Goal: Use online tool/utility: Utilize a website feature to perform a specific function

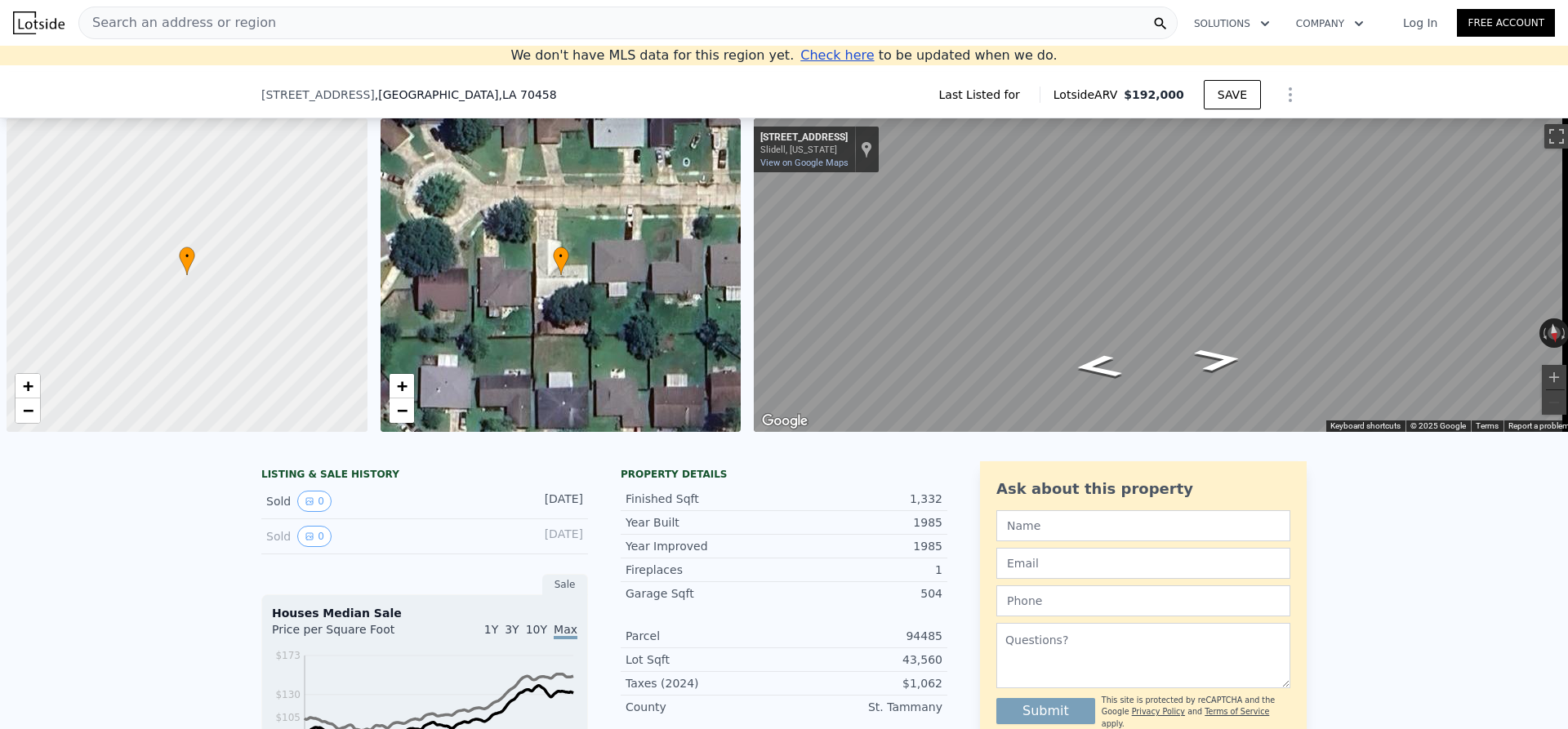
scroll to position [0, 7]
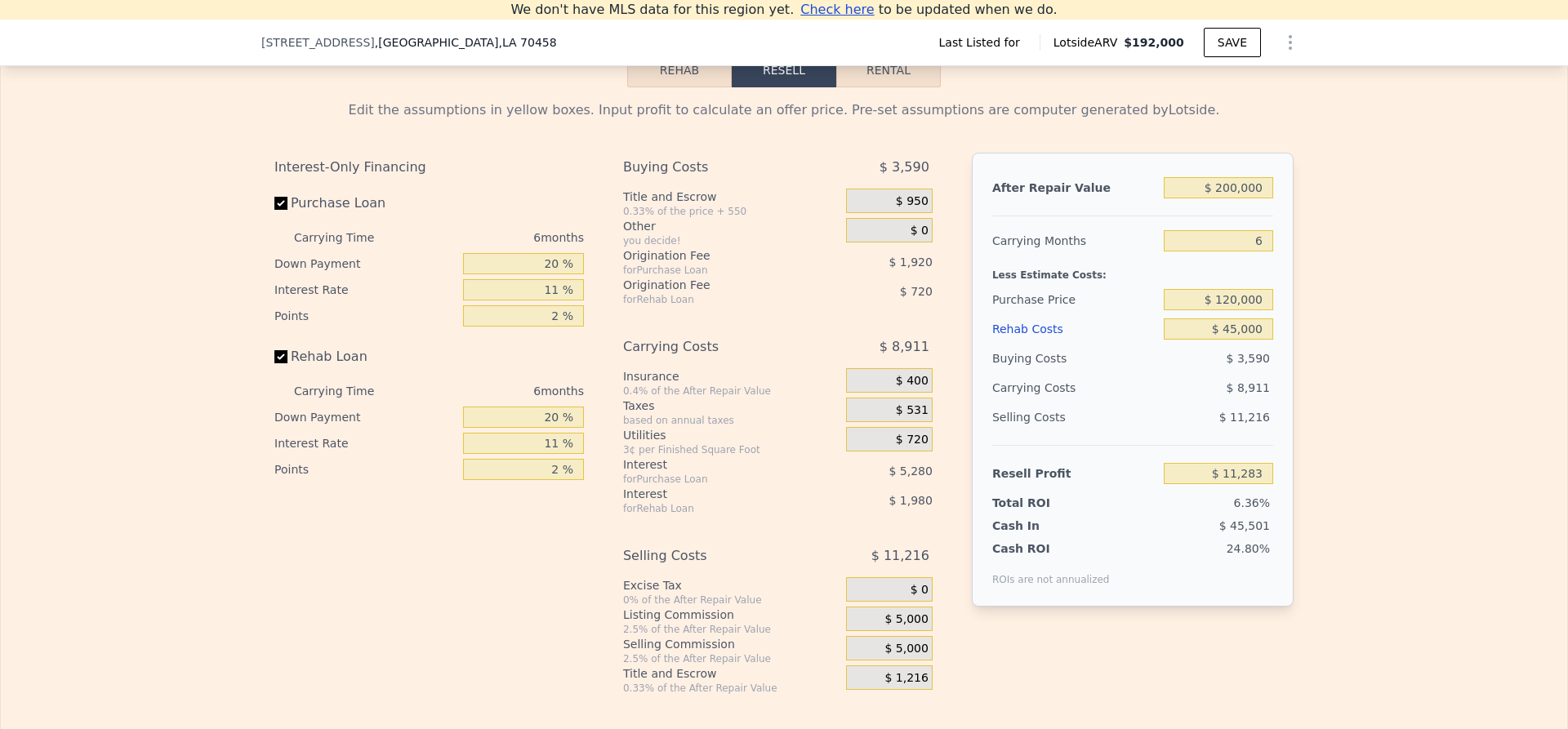
type input "$ 192,000"
type input "4"
type input "$ 0"
type input "$ 38,108"
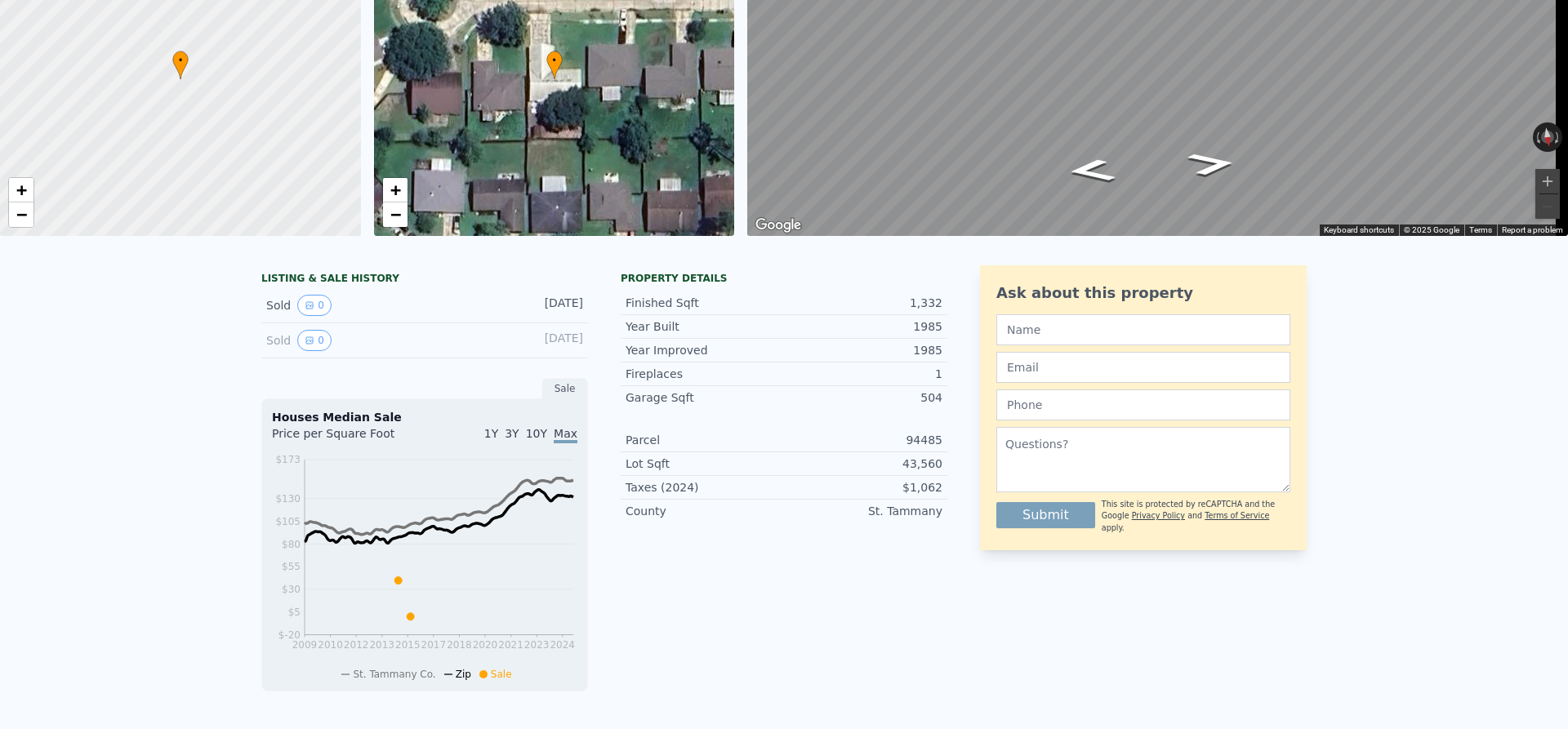
scroll to position [0, 0]
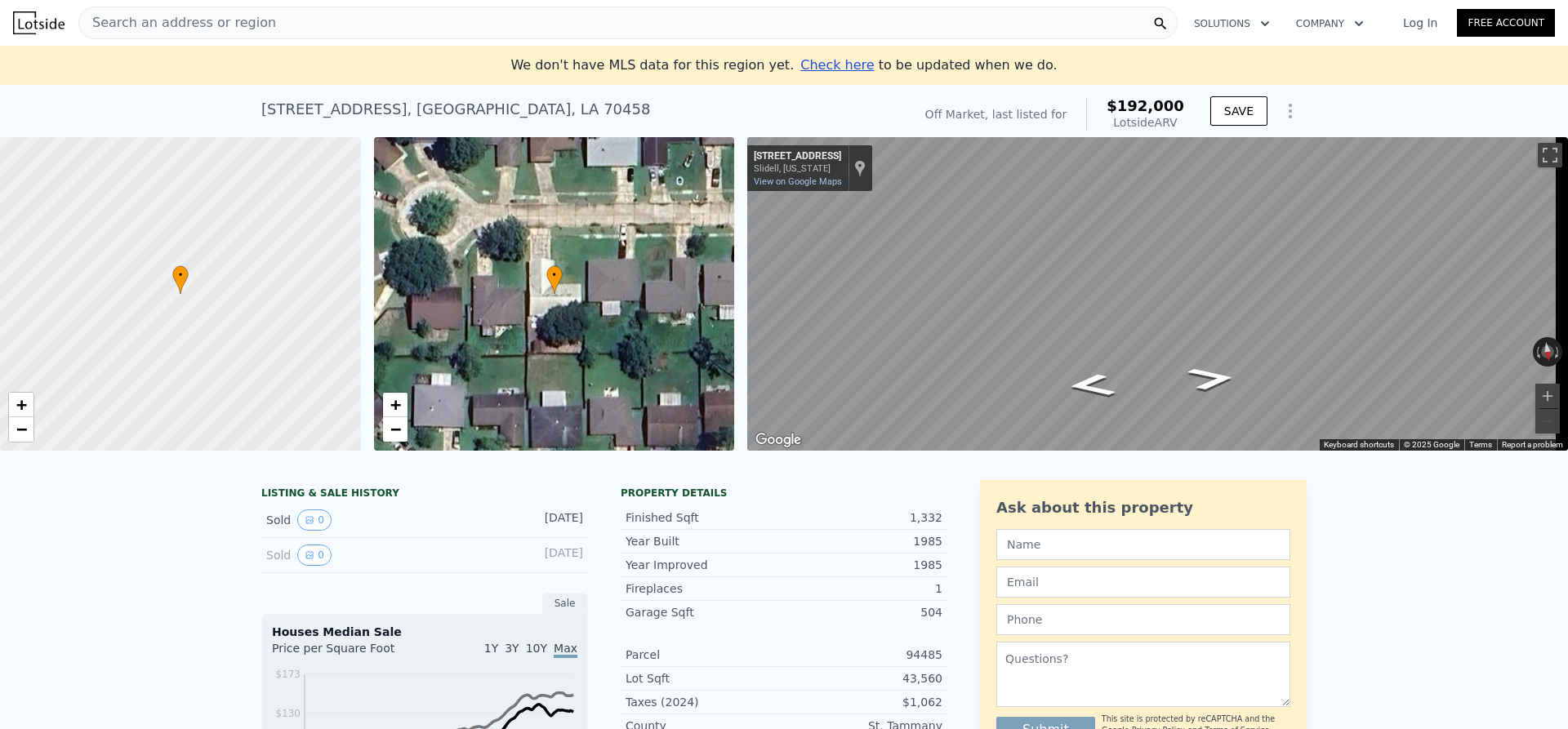
click at [273, 28] on div "Search an address or region" at bounding box center [628, 23] width 1099 height 32
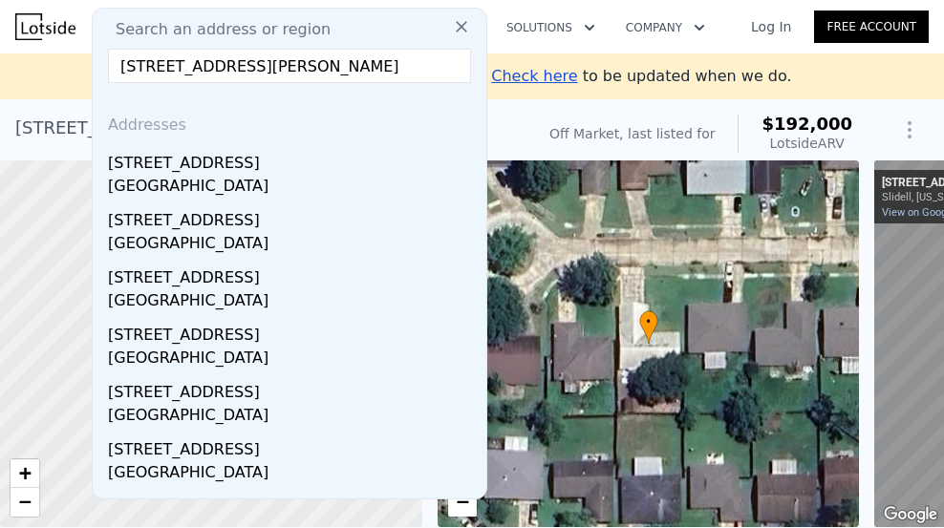
drag, startPoint x: 417, startPoint y: 67, endPoint x: 63, endPoint y: 67, distance: 353.6
paste input "[STREET_ADDRESS]"
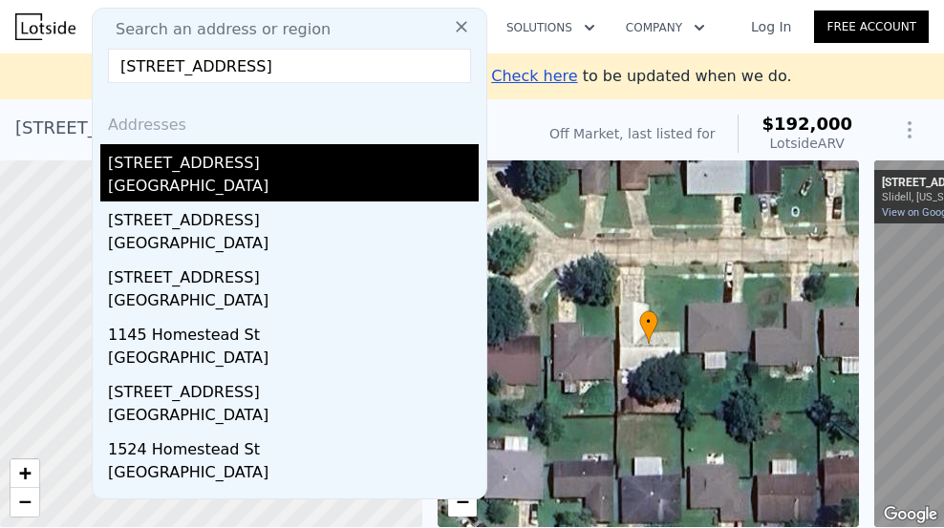
type input "[STREET_ADDRESS]"
click at [180, 161] on div "[STREET_ADDRESS]" at bounding box center [293, 159] width 371 height 31
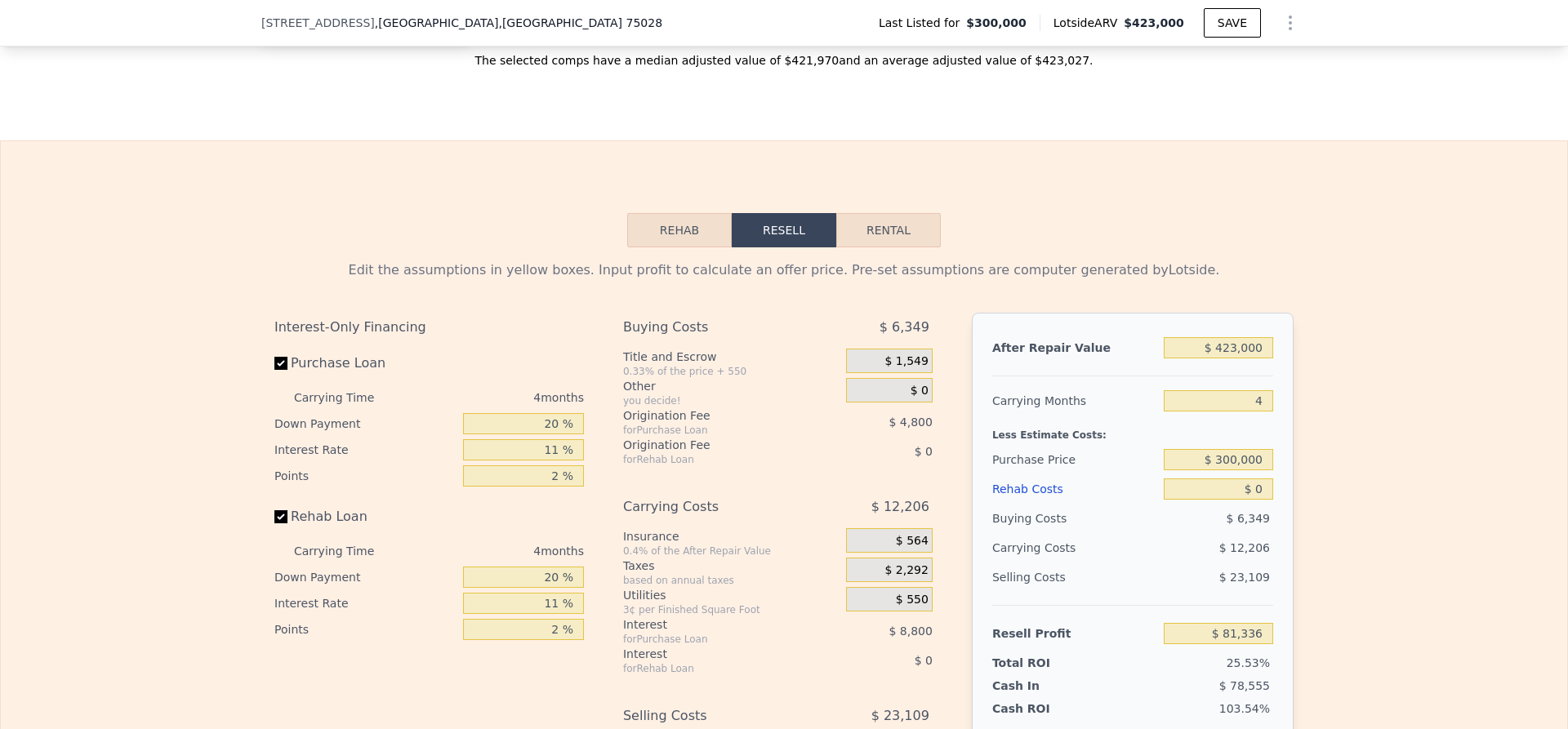
scroll to position [2205, 0]
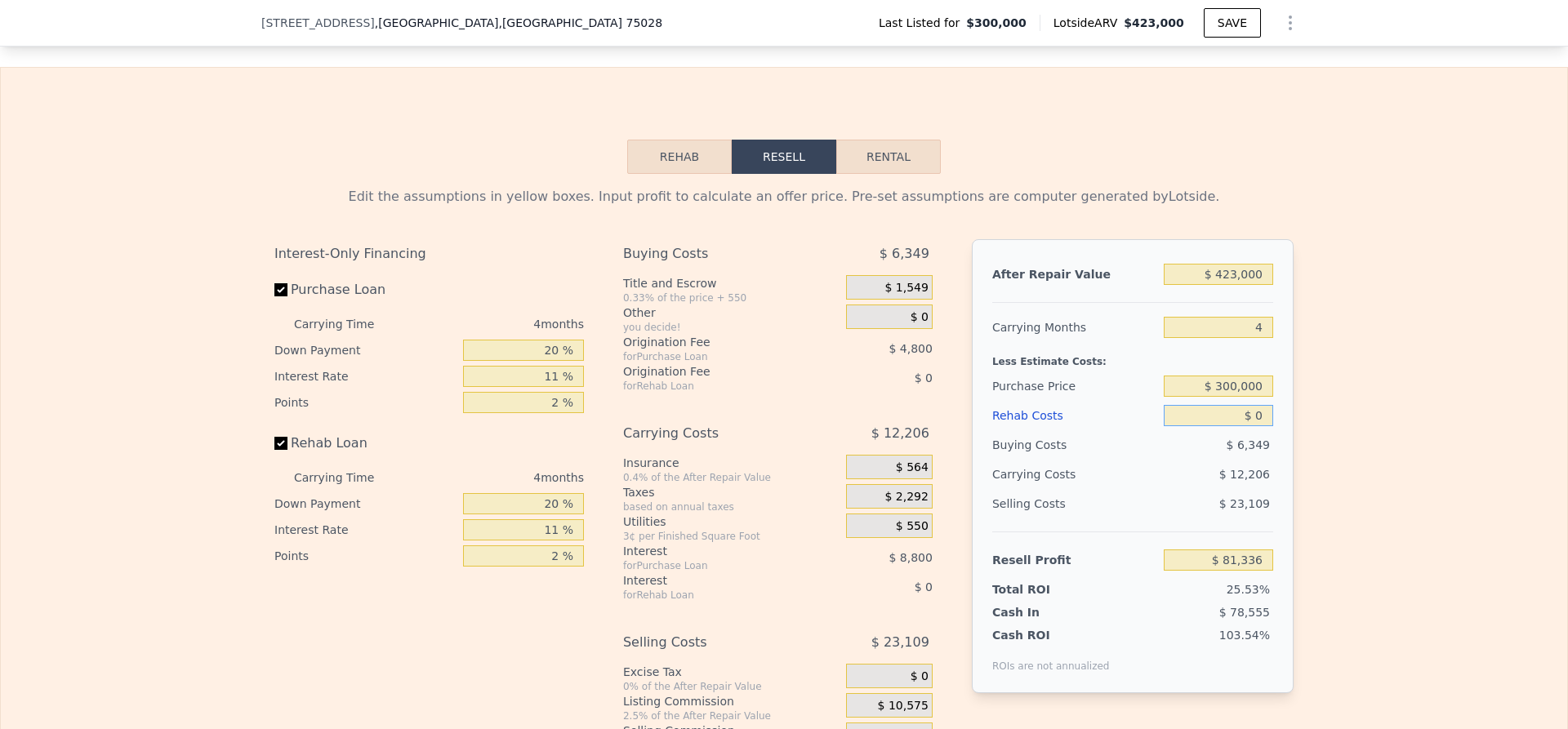
drag, startPoint x: 1221, startPoint y: 450, endPoint x: 1269, endPoint y: 450, distance: 48.0
click at [1269, 450] on div "After Repair Value $ 423,000 Carrying Months 4 Less Estimate Costs: Purchase Pr…" at bounding box center [1132, 466] width 321 height 454
type input "$ 6"
type input "$ 81,330"
type input "$ 60"
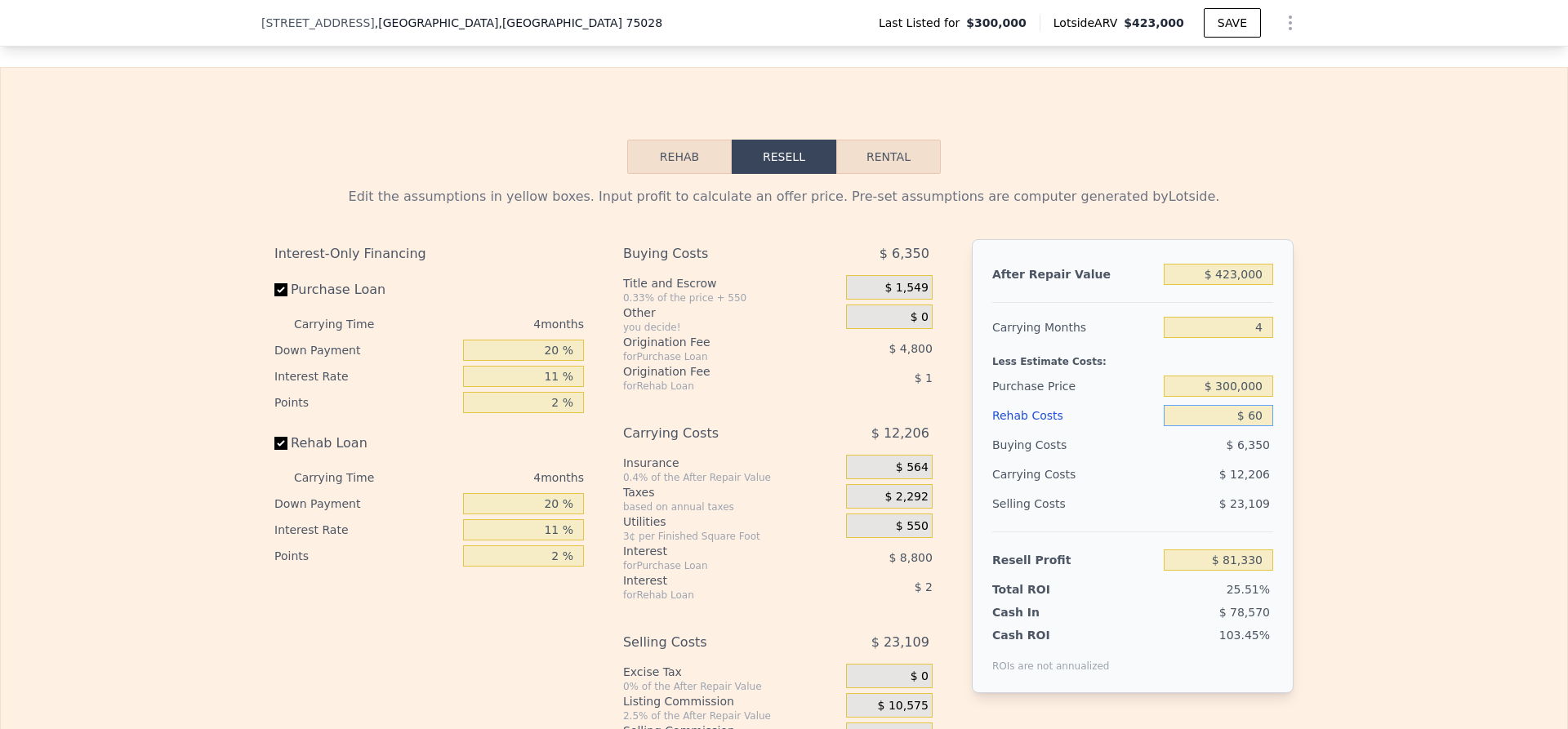
type input "$ 81,275"
type input "$ 600"
type input "$ 80,710"
type input "$ 6,000"
type input "$ 75,064"
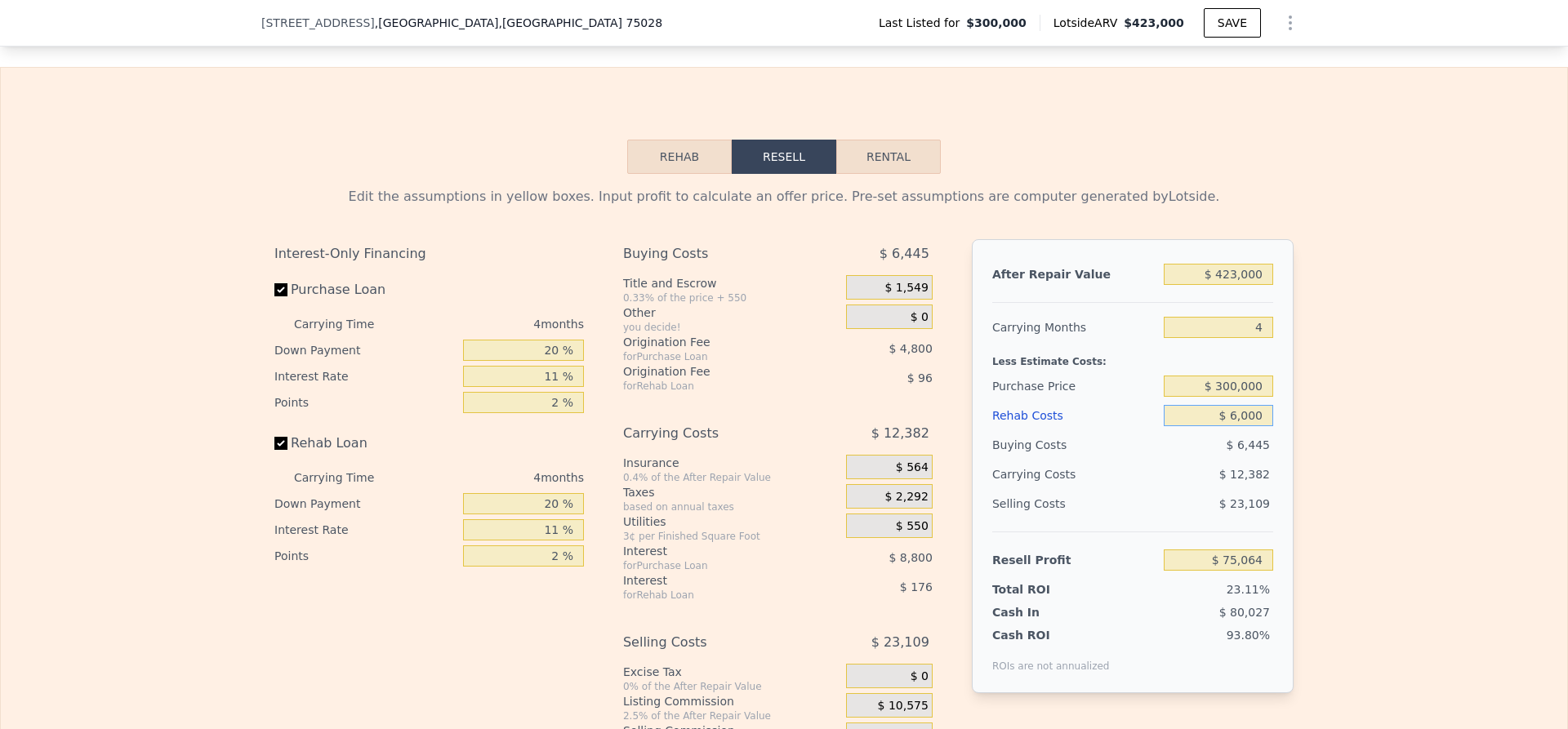
type input "$ 60,000"
type input "$ 18,616"
click at [1325, 456] on div "Edit the assumptions in yellow boxes. Input profit to calculate an offer price.…" at bounding box center [784, 478] width 1566 height 608
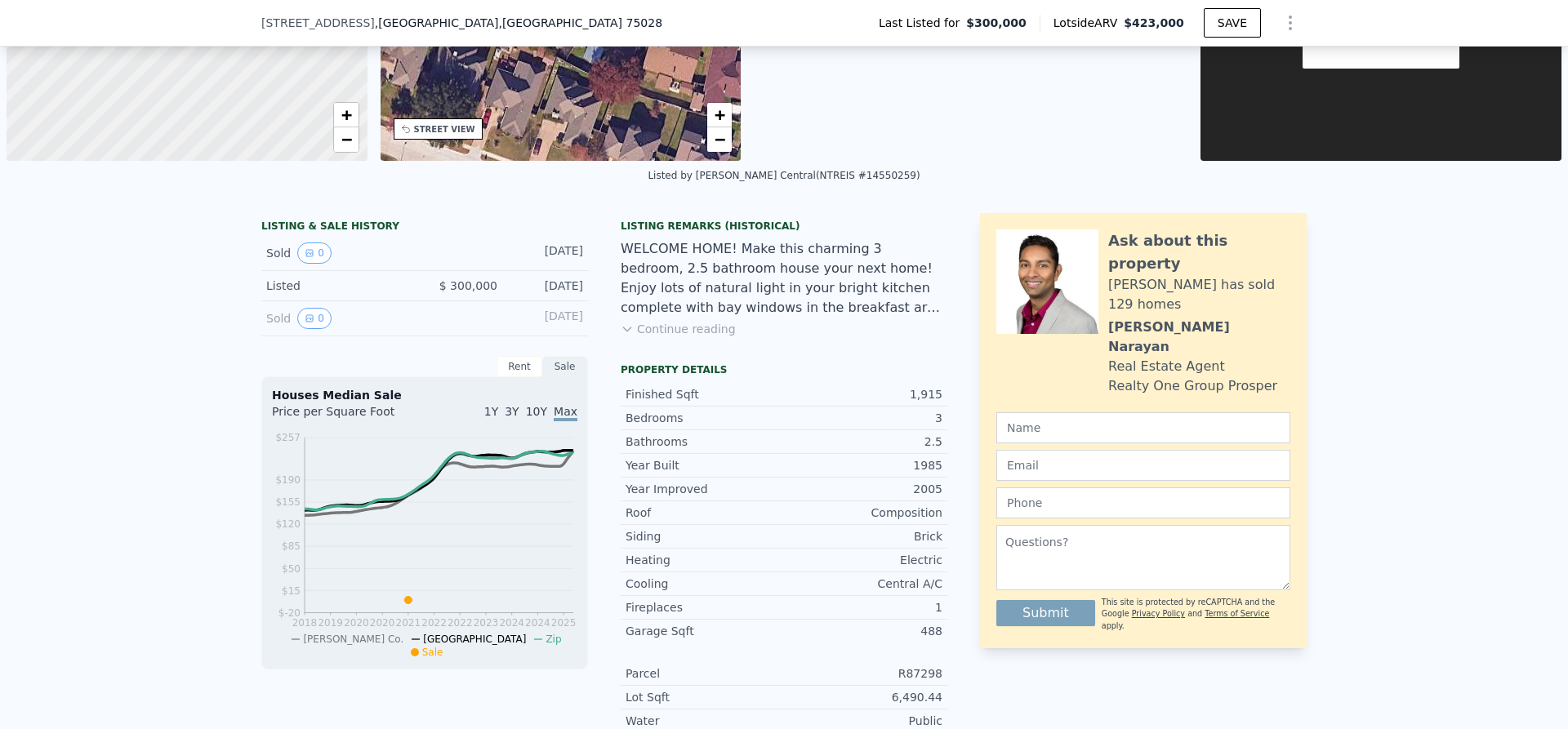
scroll to position [0, 0]
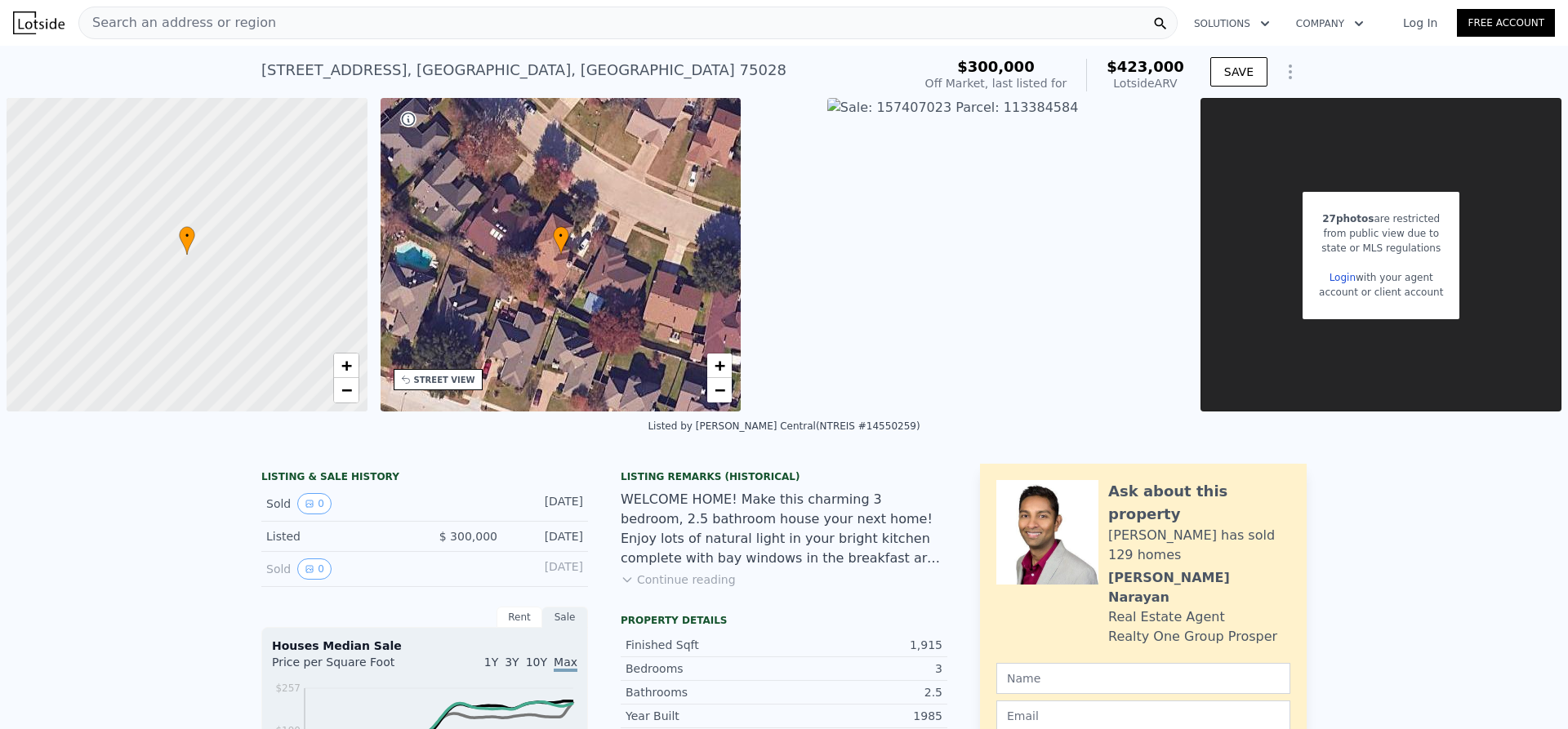
type input "$ 0"
type input "$ 81,336"
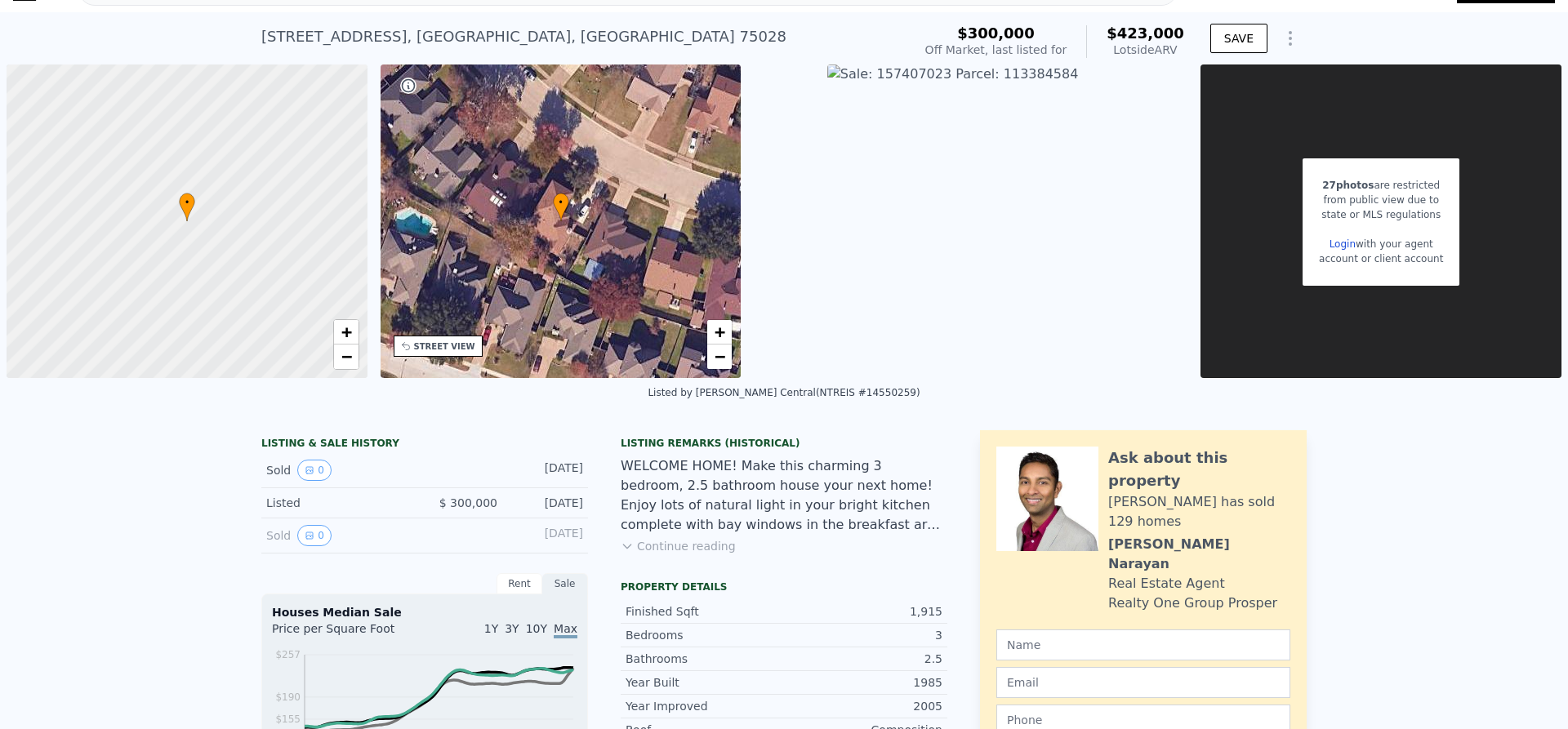
scroll to position [6, 0]
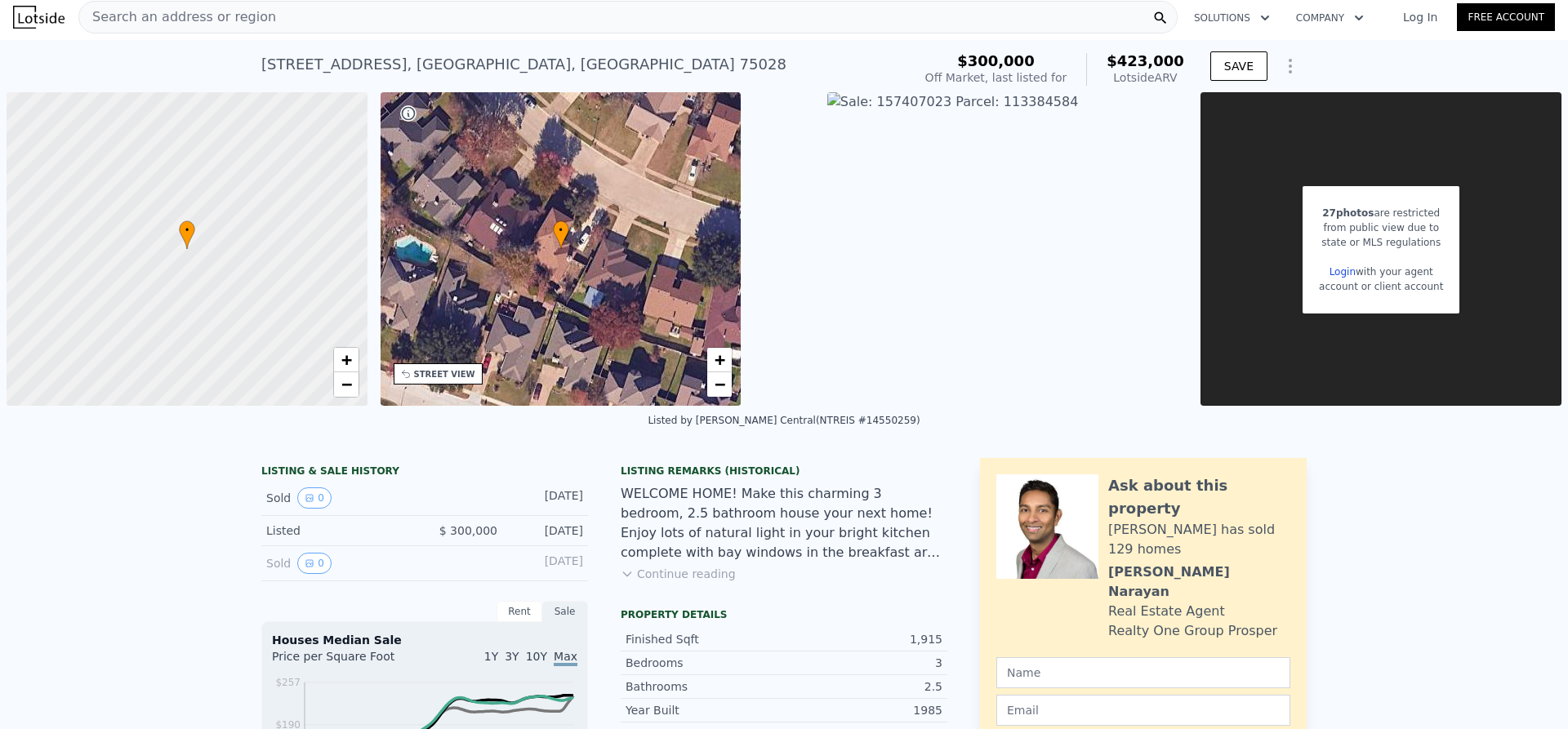
click at [307, 23] on div "Search an address or region" at bounding box center [628, 17] width 1099 height 32
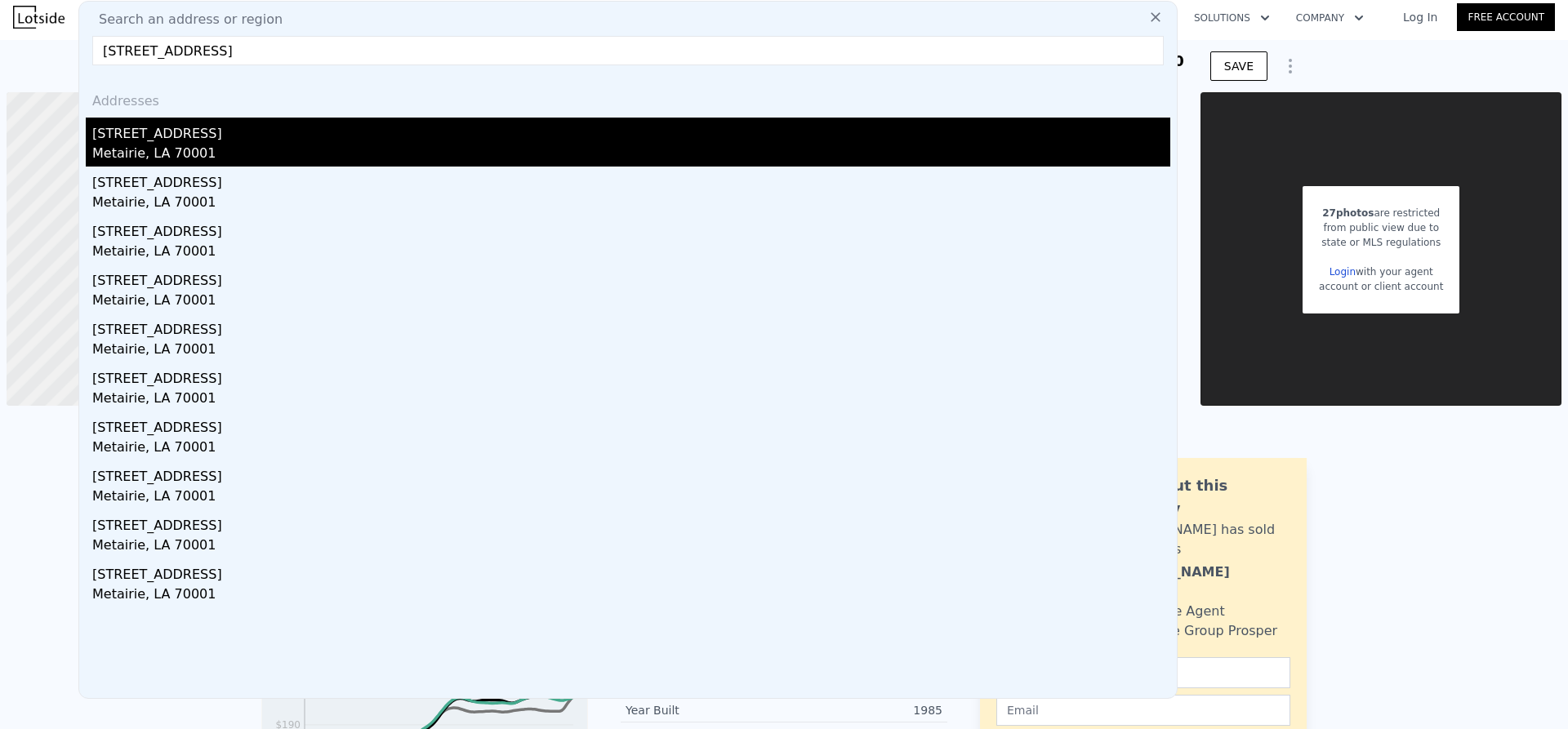
type input "[STREET_ADDRESS]"
click at [151, 147] on div "Metairie, LA 70001" at bounding box center [631, 155] width 1078 height 23
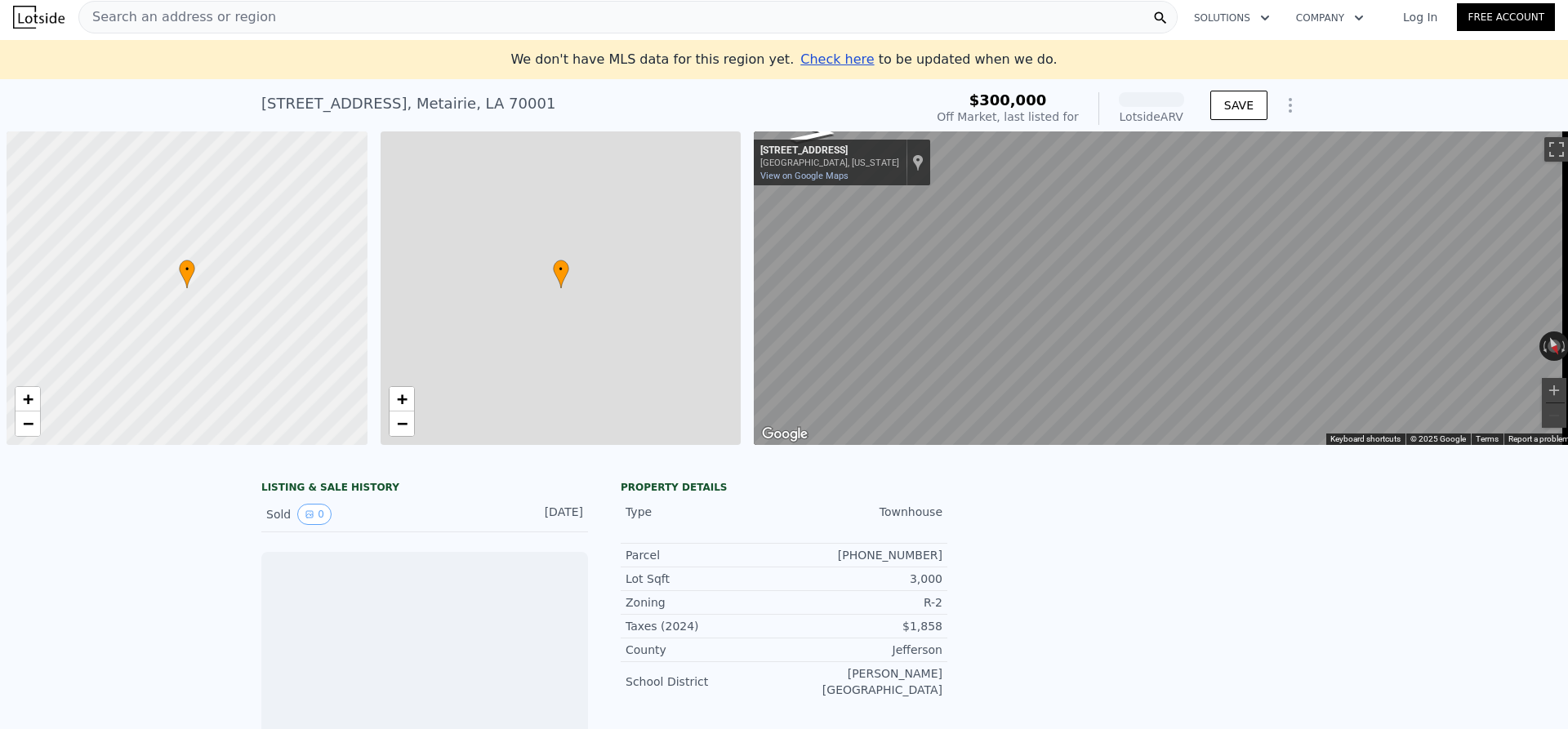
scroll to position [0, 7]
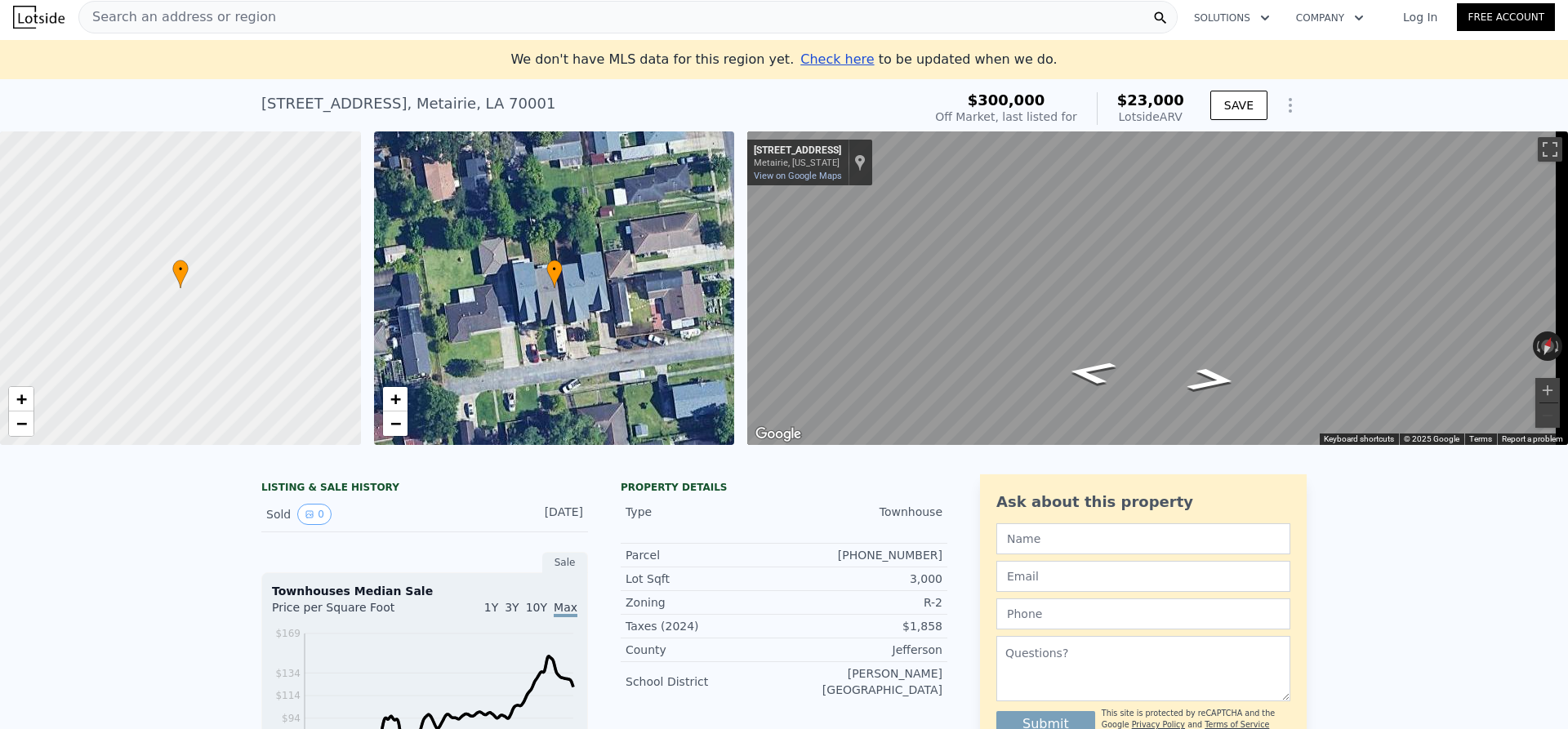
click at [458, 486] on div "LISTING & SALE HISTORY Sold 0 [DATE] Sale Townhouses Median Sale Price per Squa…" at bounding box center [784, 707] width 1568 height 491
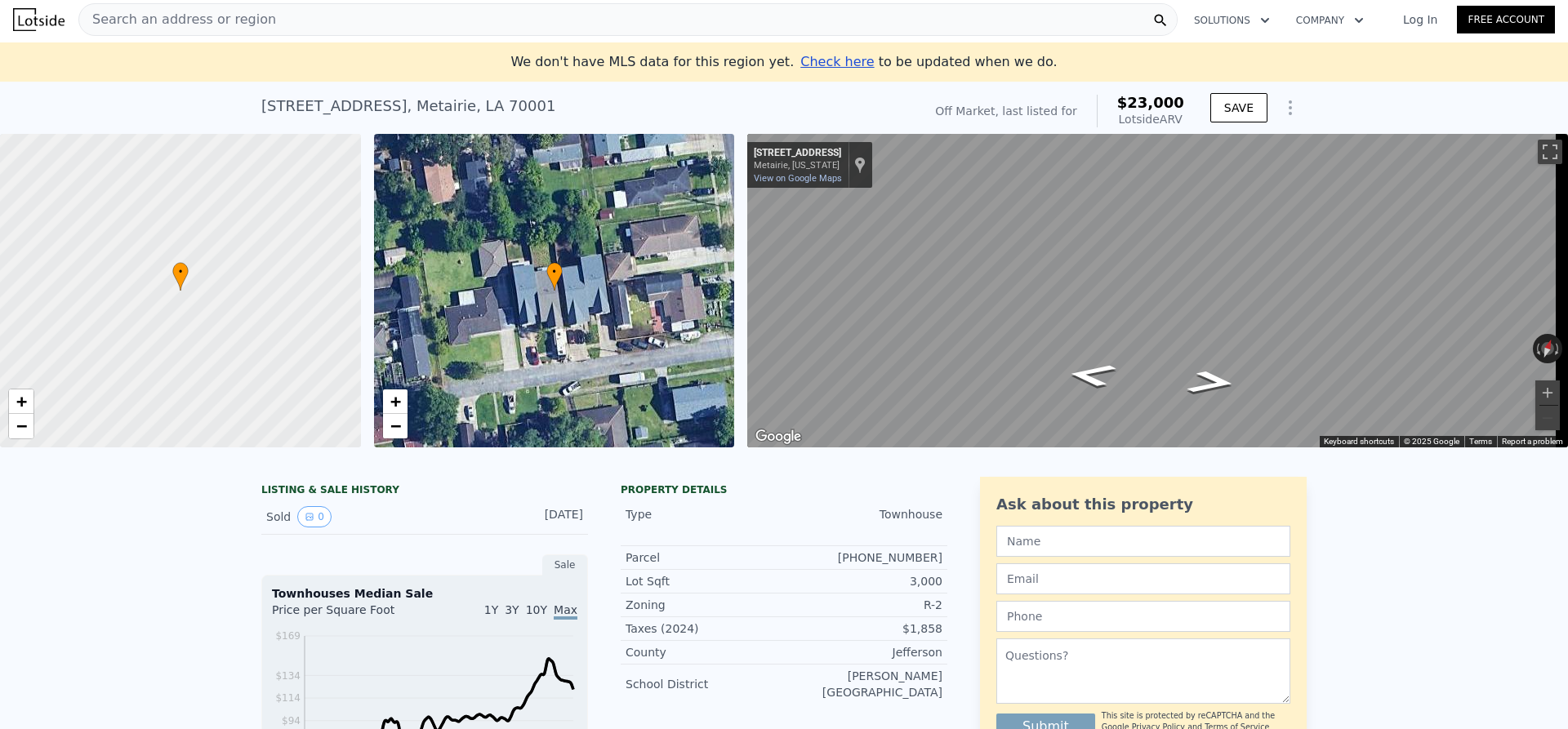
scroll to position [0, 0]
